Goal: Information Seeking & Learning: Learn about a topic

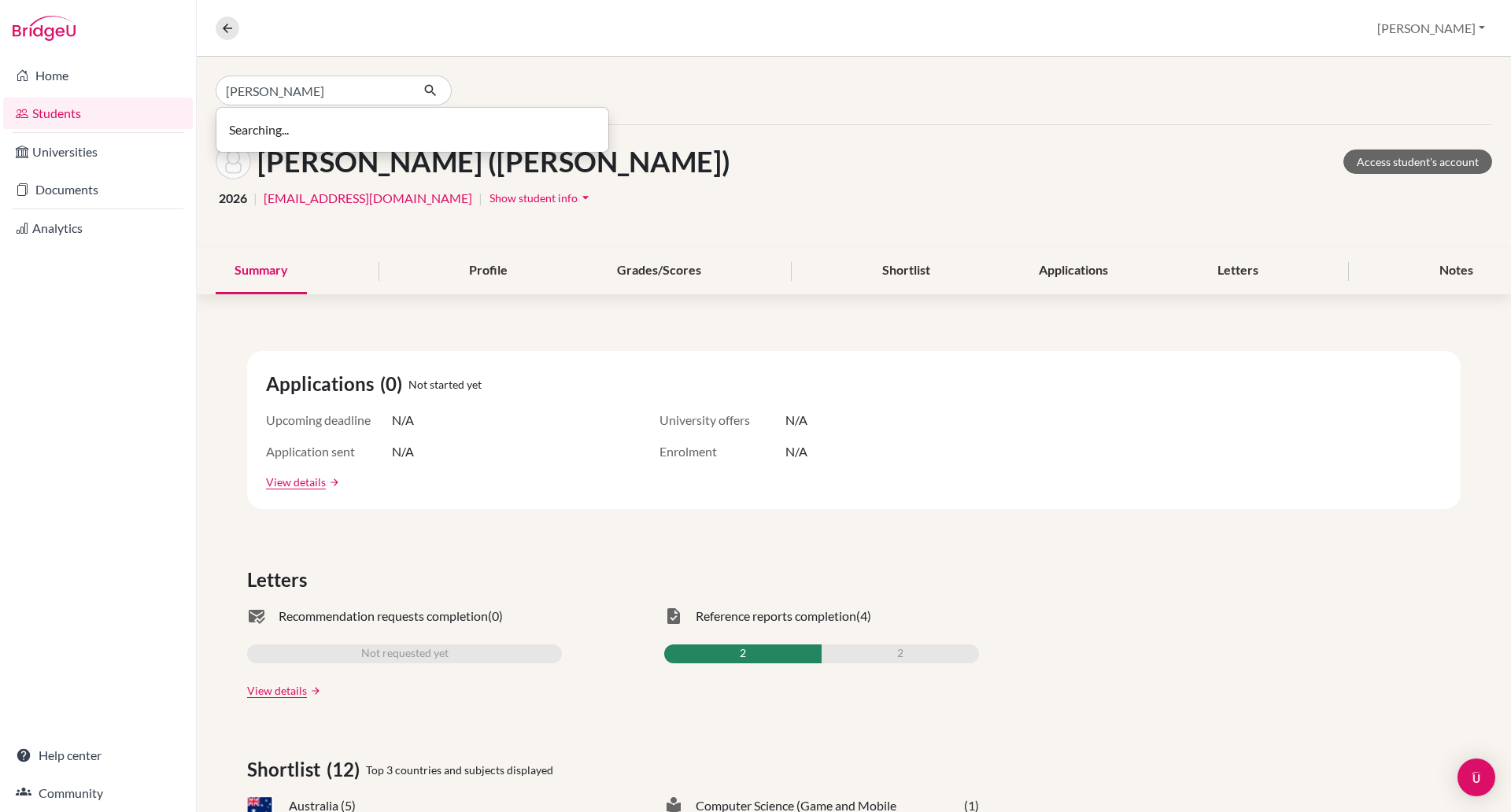
type input "[PERSON_NAME]"
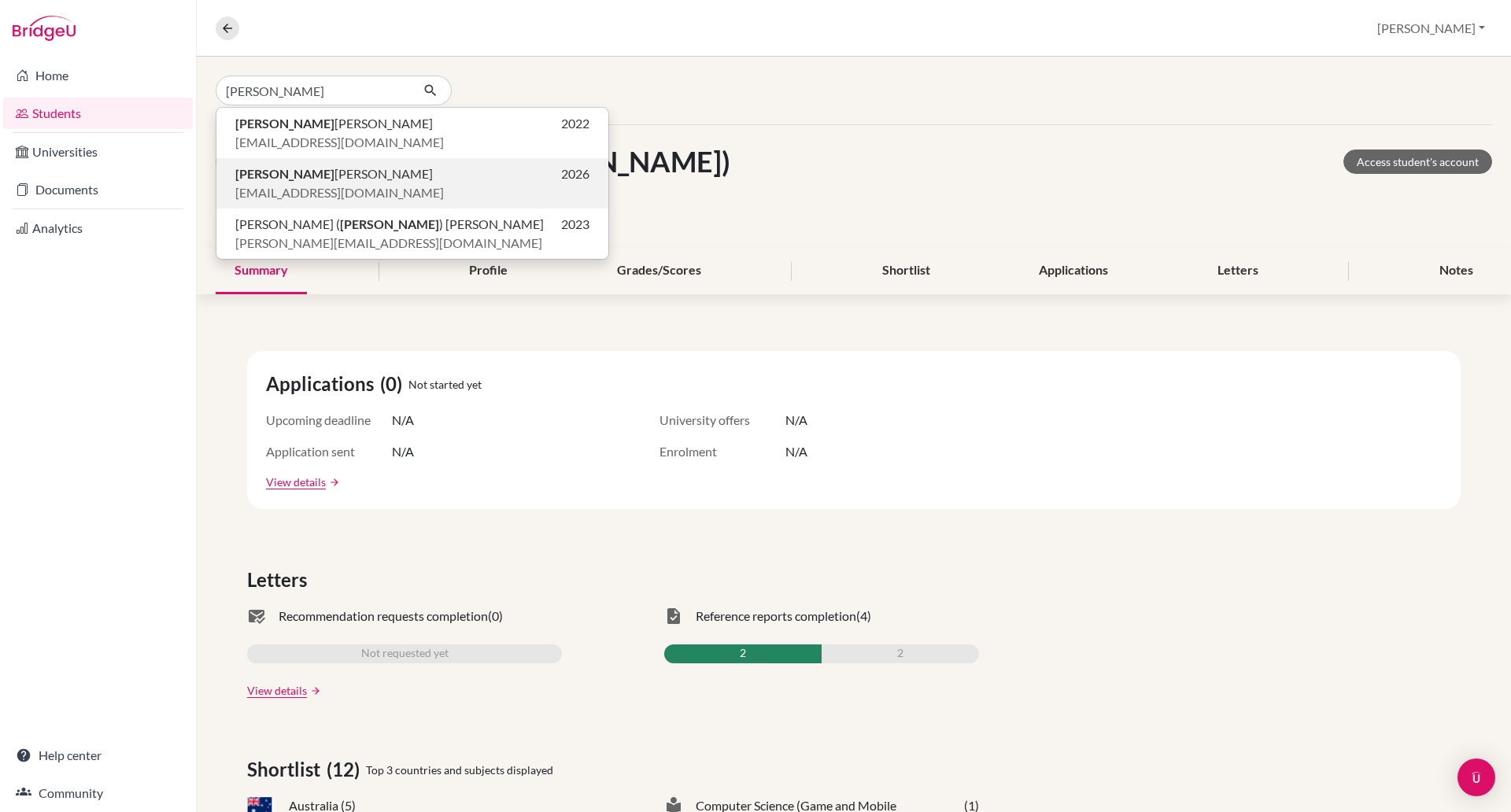
click at [331, 170] on span "[PERSON_NAME]" at bounding box center [333, 174] width 198 height 19
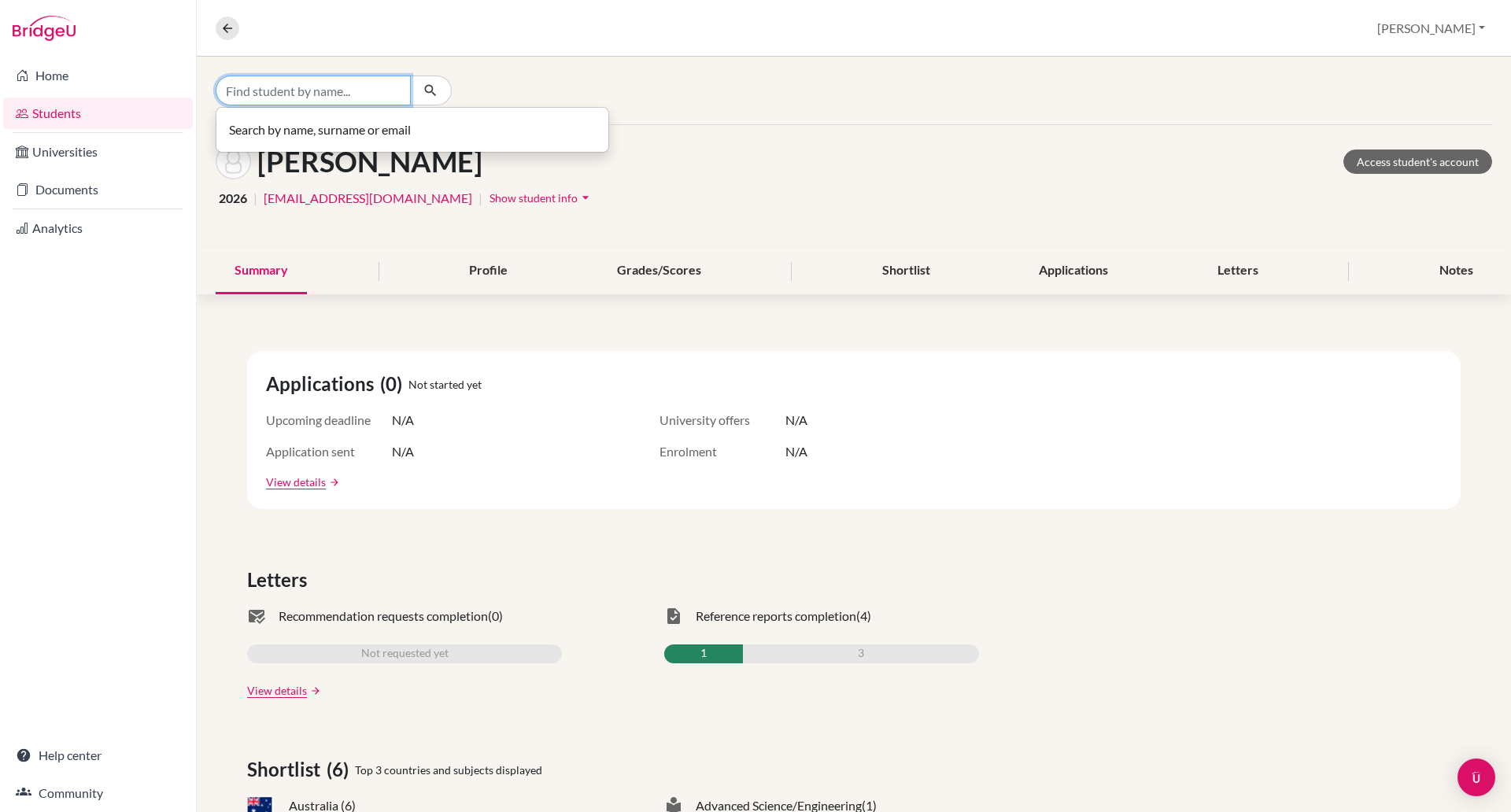
click at [326, 90] on input "Find student by name..." at bounding box center [313, 90] width 196 height 30
type input "[PERSON_NAME]"
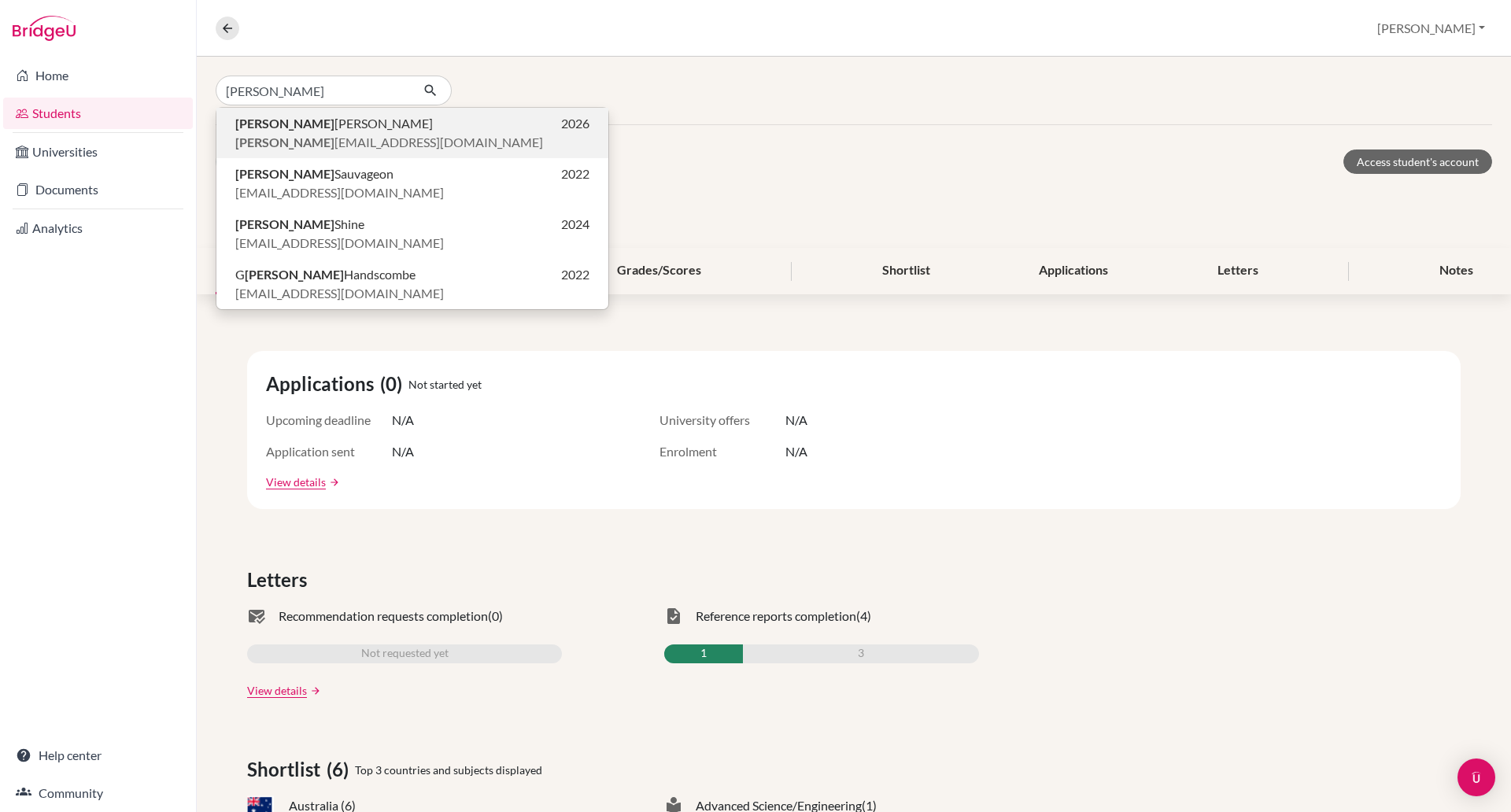
click at [285, 147] on span "[PERSON_NAME] [PERSON_NAME][EMAIL_ADDRESS][DOMAIN_NAME]" at bounding box center [388, 143] width 307 height 19
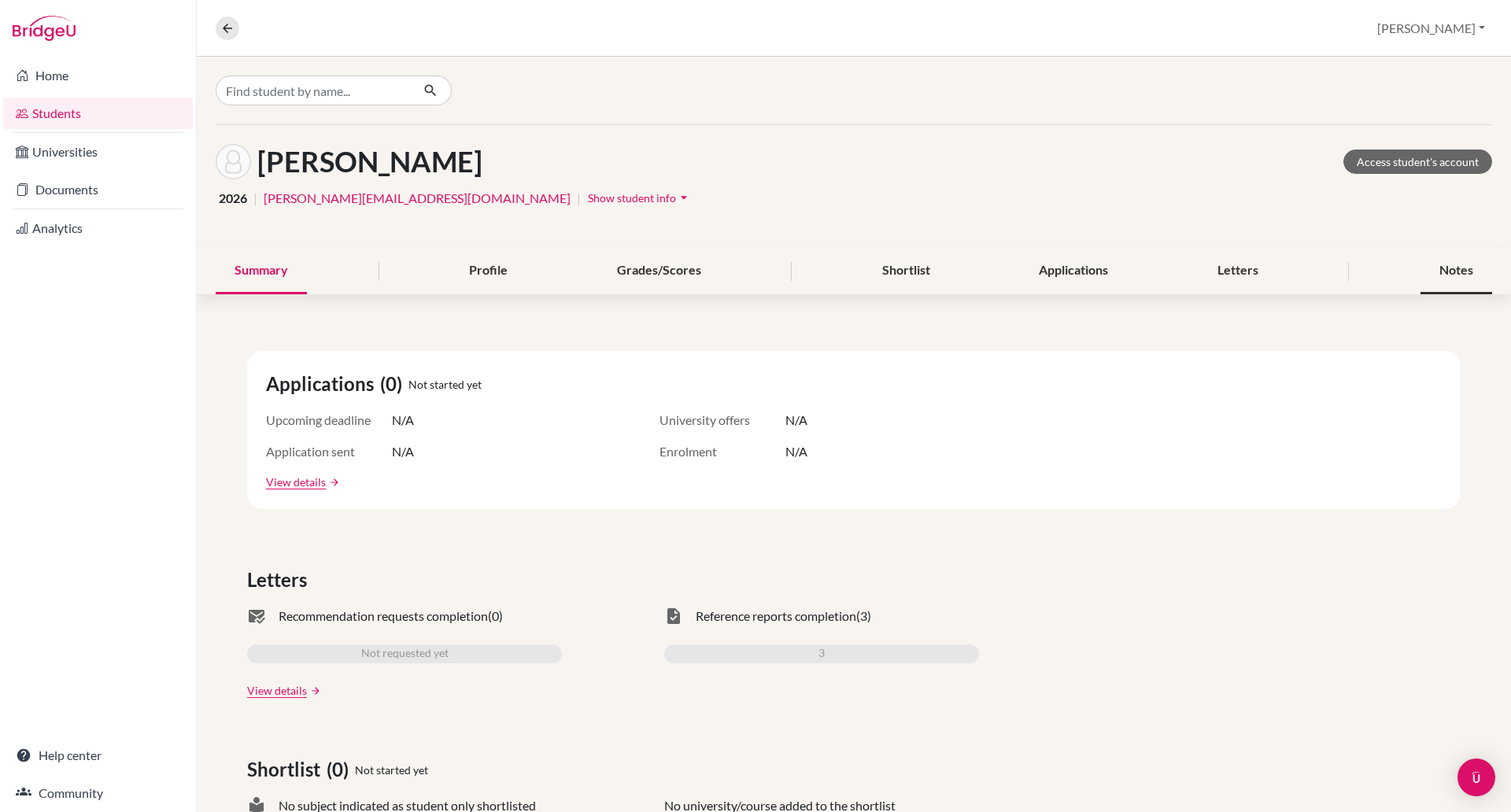
click at [1436, 269] on div "Notes" at bounding box center [1456, 271] width 71 height 46
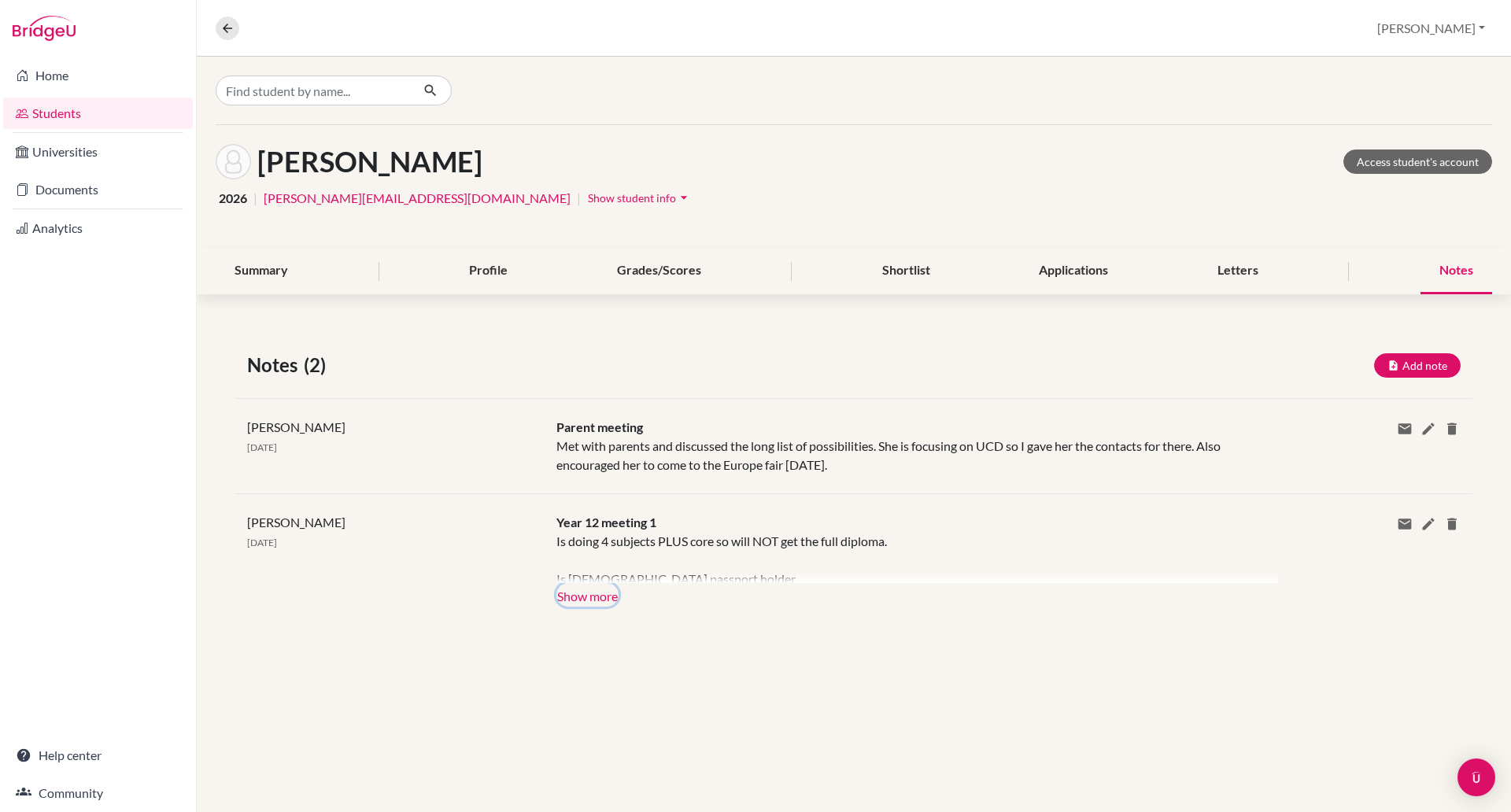
click at [575, 595] on button "Show more" at bounding box center [587, 594] width 63 height 24
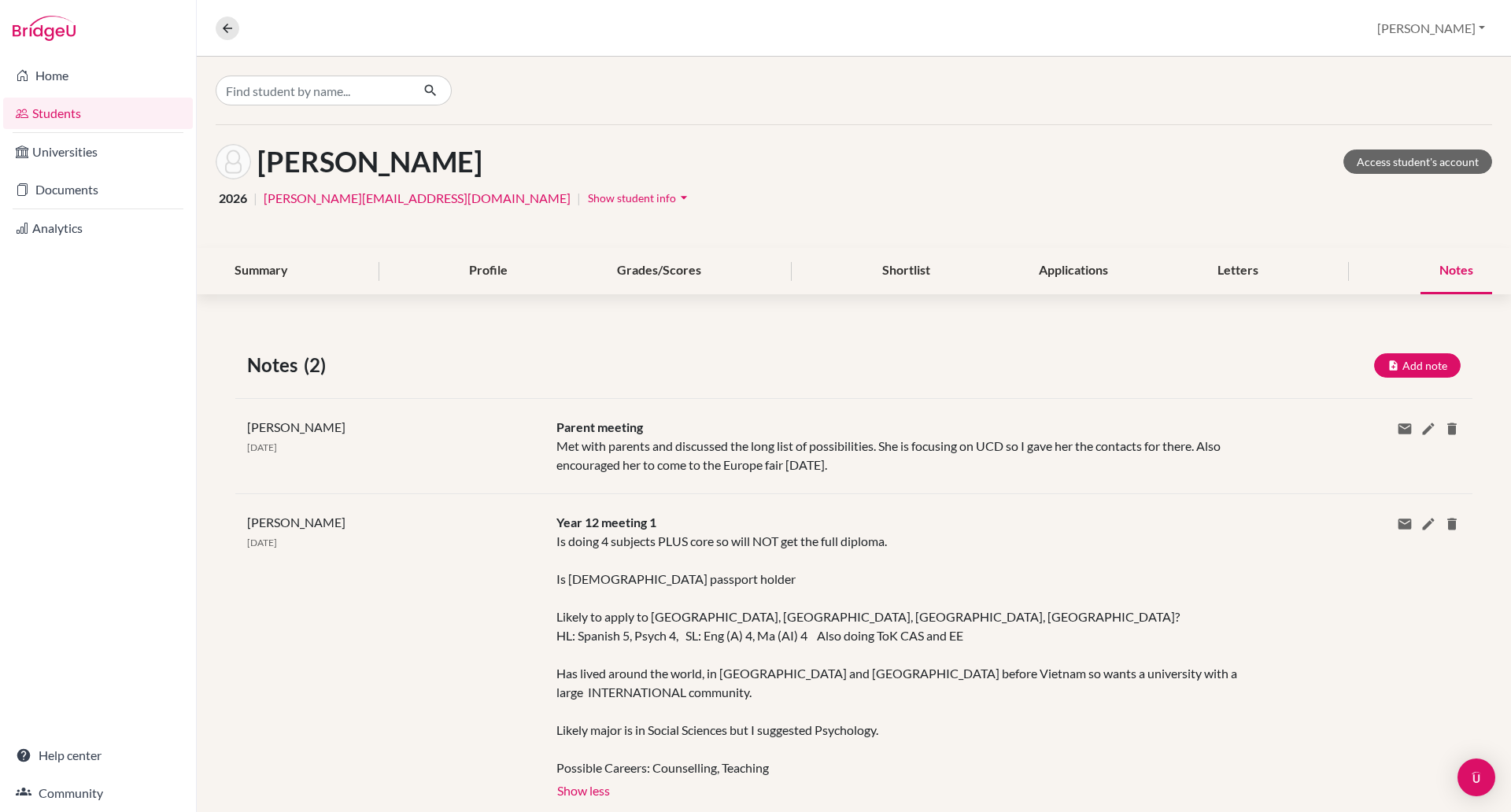
click at [1445, 267] on div "Notes" at bounding box center [1456, 271] width 71 height 46
click at [1407, 154] on link "Access student's account" at bounding box center [1418, 161] width 148 height 24
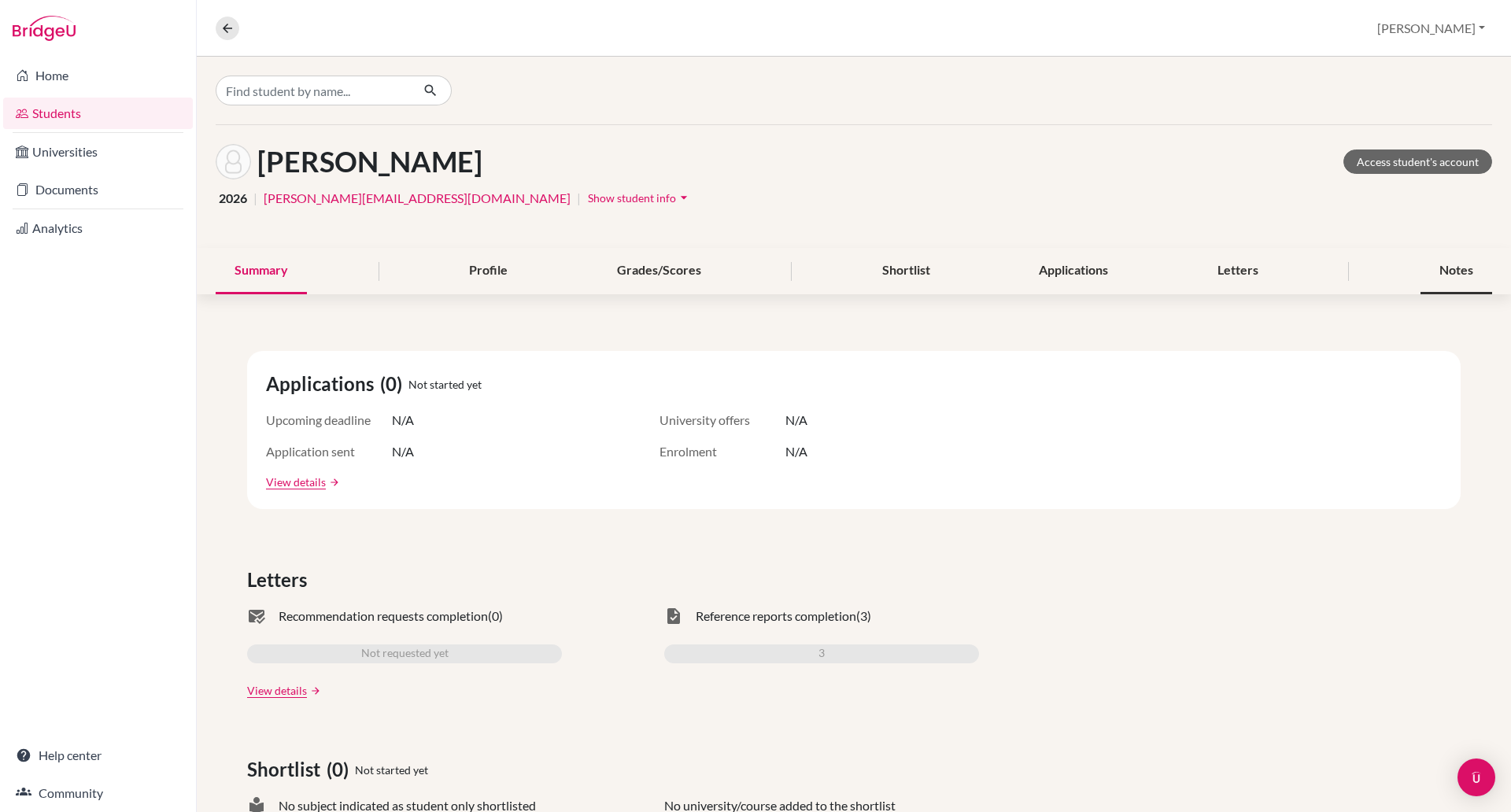
click at [1445, 268] on div "Notes" at bounding box center [1456, 271] width 71 height 46
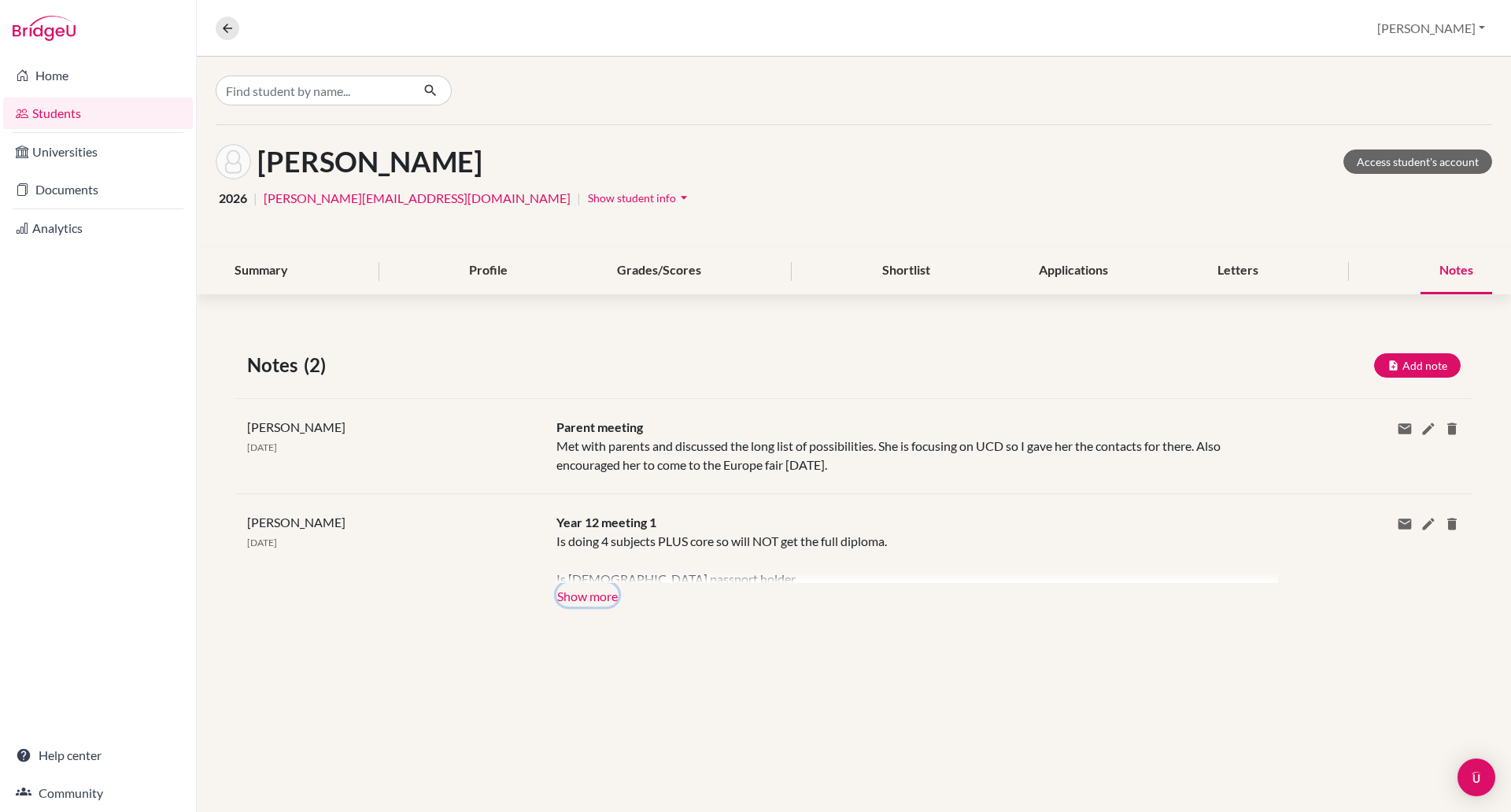
click at [580, 592] on button "Show more" at bounding box center [587, 594] width 63 height 24
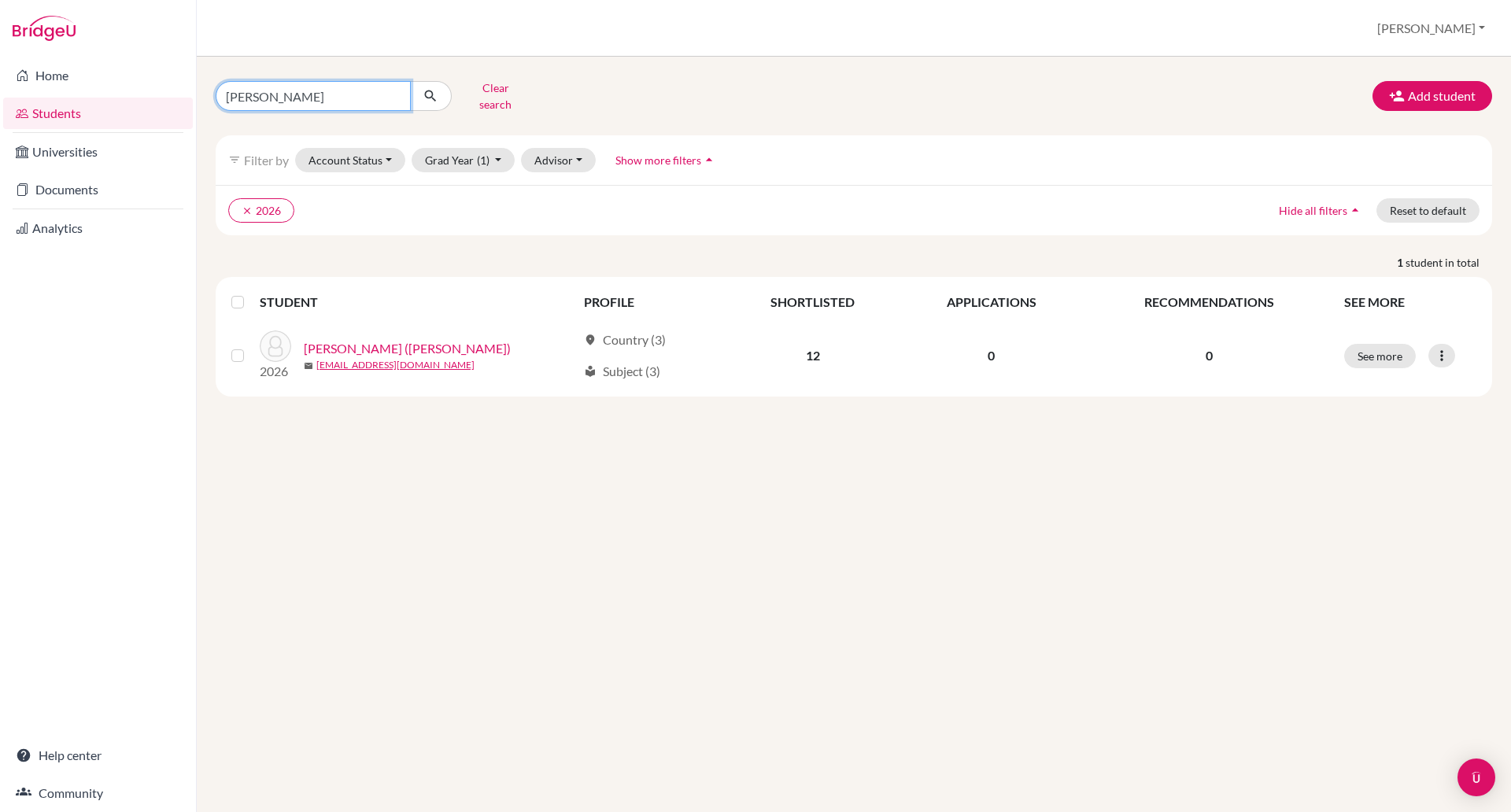
click at [343, 99] on input "sasha" at bounding box center [313, 95] width 196 height 30
type input "s"
type input "[PERSON_NAME]"
click button "submit" at bounding box center [431, 95] width 41 height 30
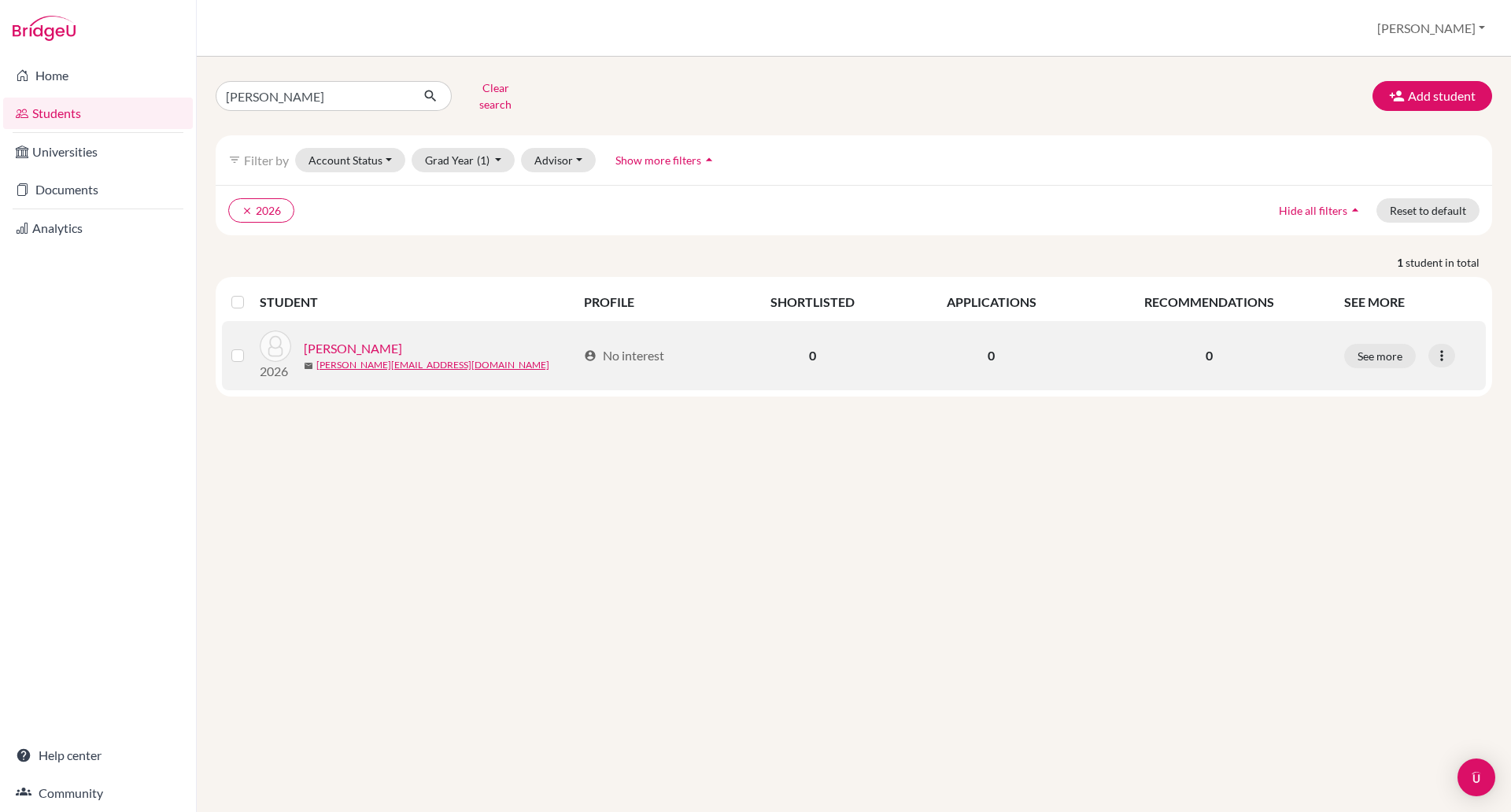
click at [322, 339] on link "[PERSON_NAME]" at bounding box center [353, 349] width 98 height 19
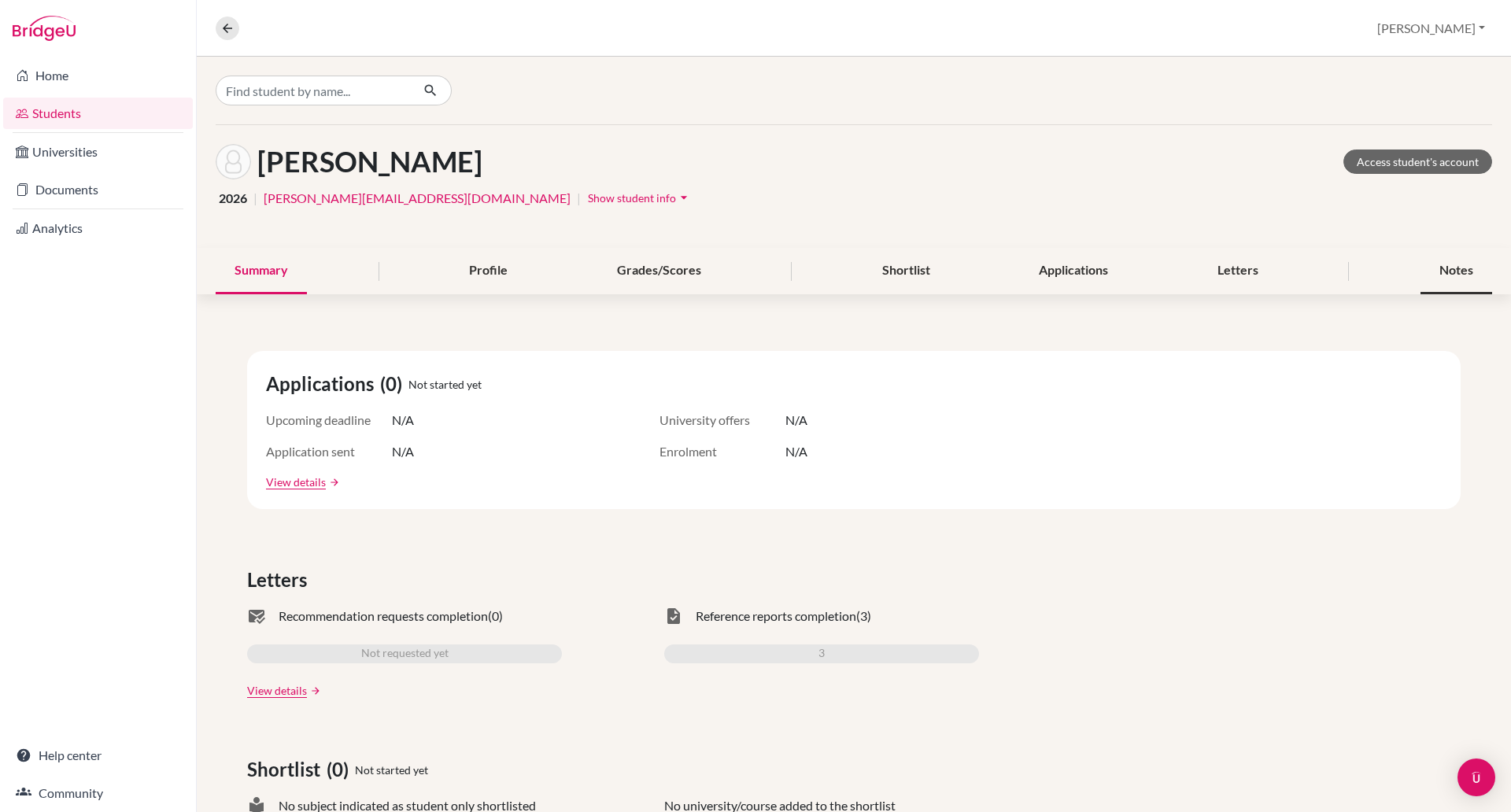
click at [1443, 269] on div "Notes" at bounding box center [1456, 271] width 71 height 46
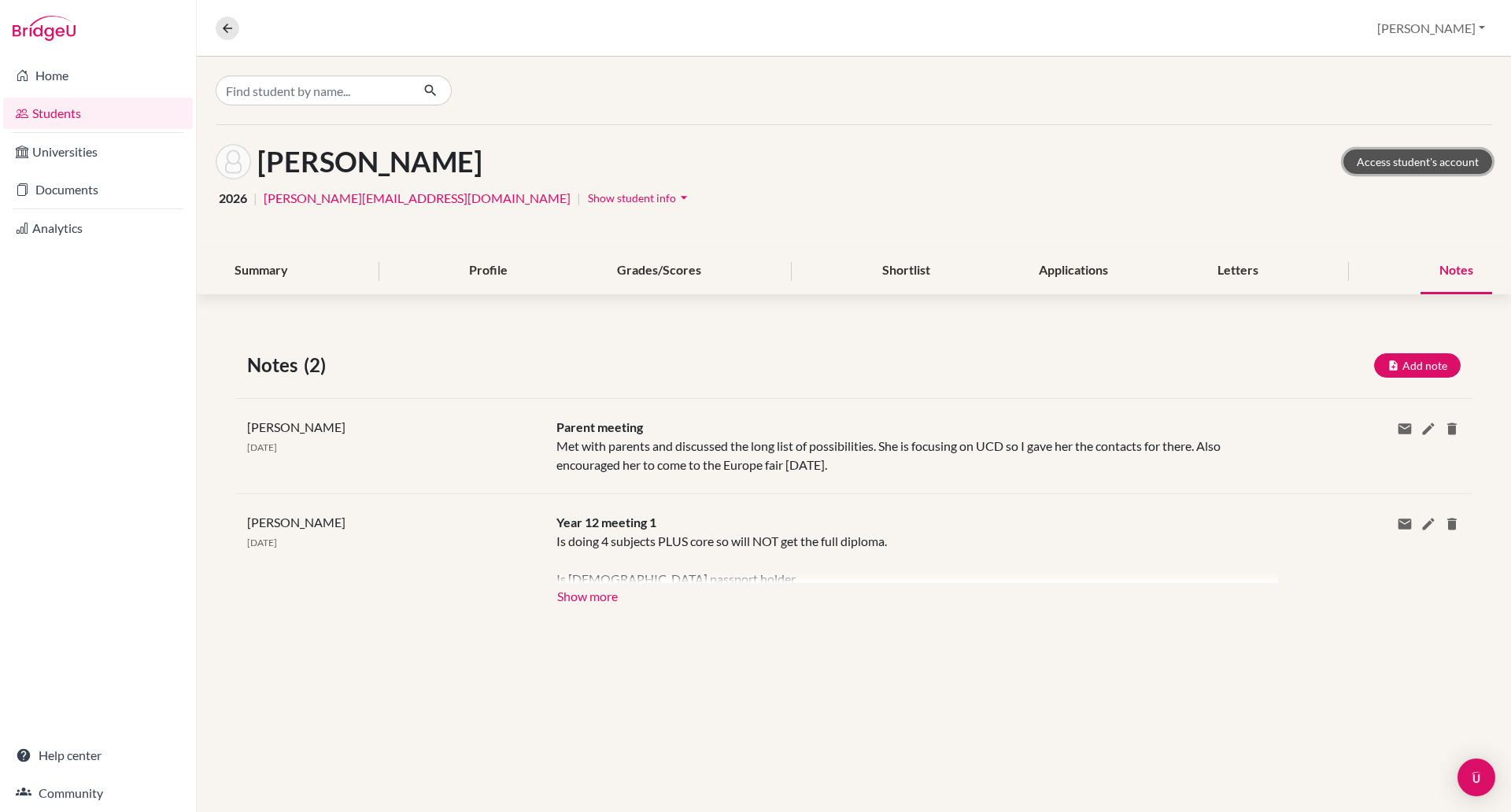
click at [1376, 162] on link "Access student's account" at bounding box center [1418, 161] width 148 height 24
